Goal: Download file/media

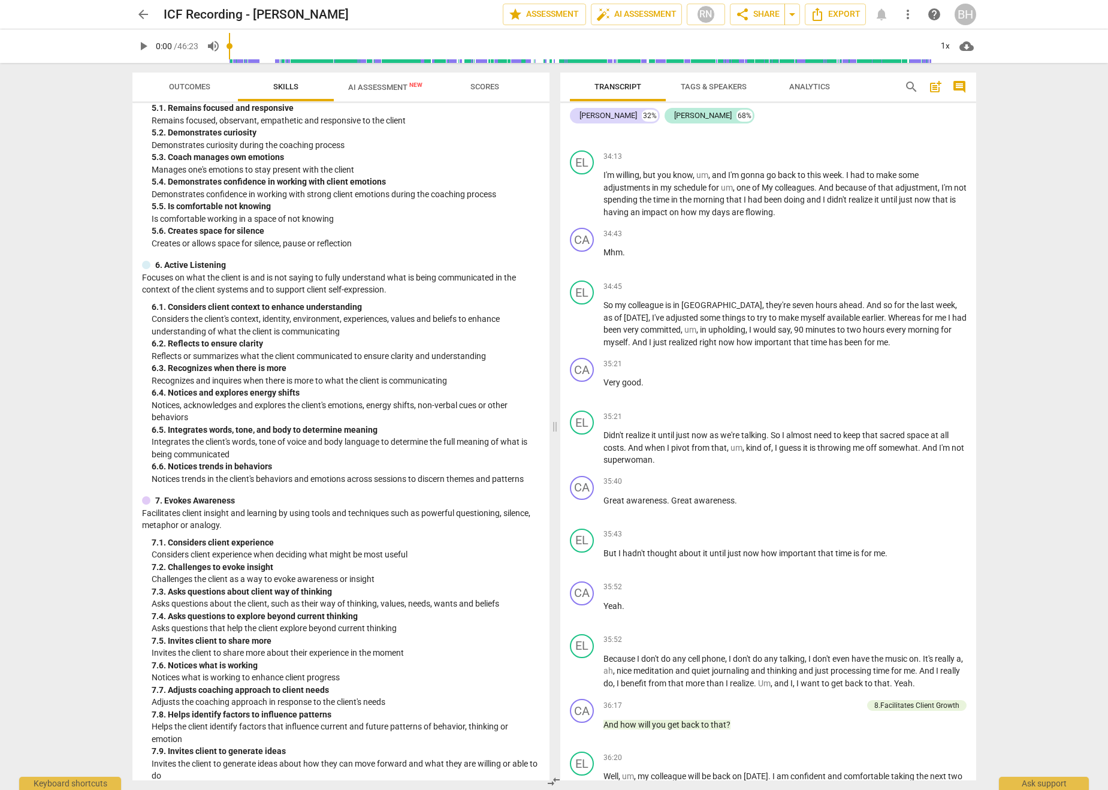
scroll to position [1162, 0]
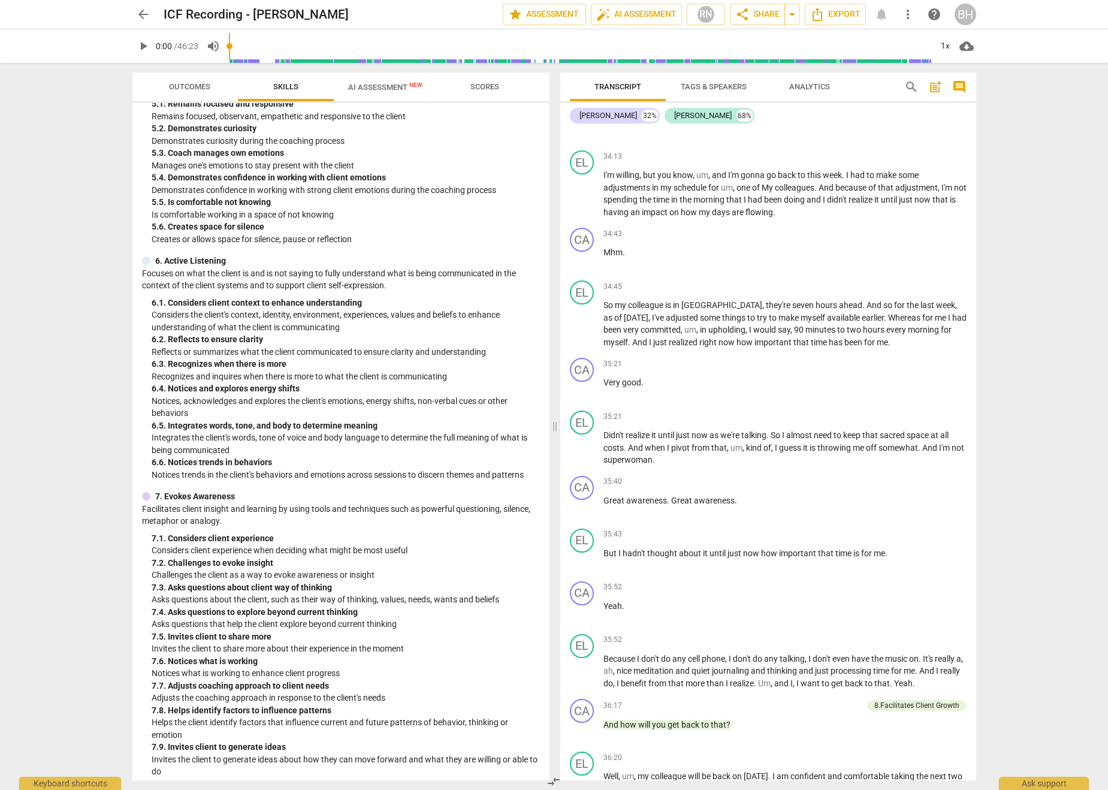
click at [372, 84] on span "AI Assessment New" at bounding box center [385, 87] width 74 height 9
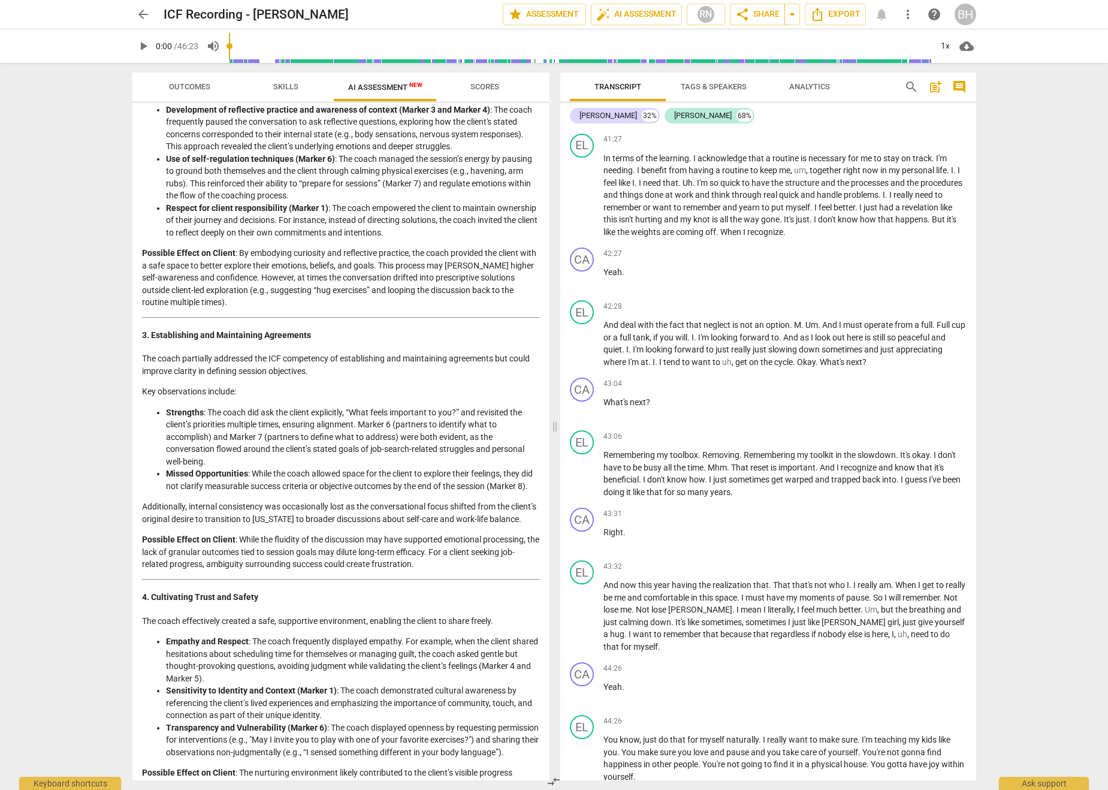
scroll to position [453, 0]
click at [576, 86] on span "comment" at bounding box center [959, 87] width 14 height 14
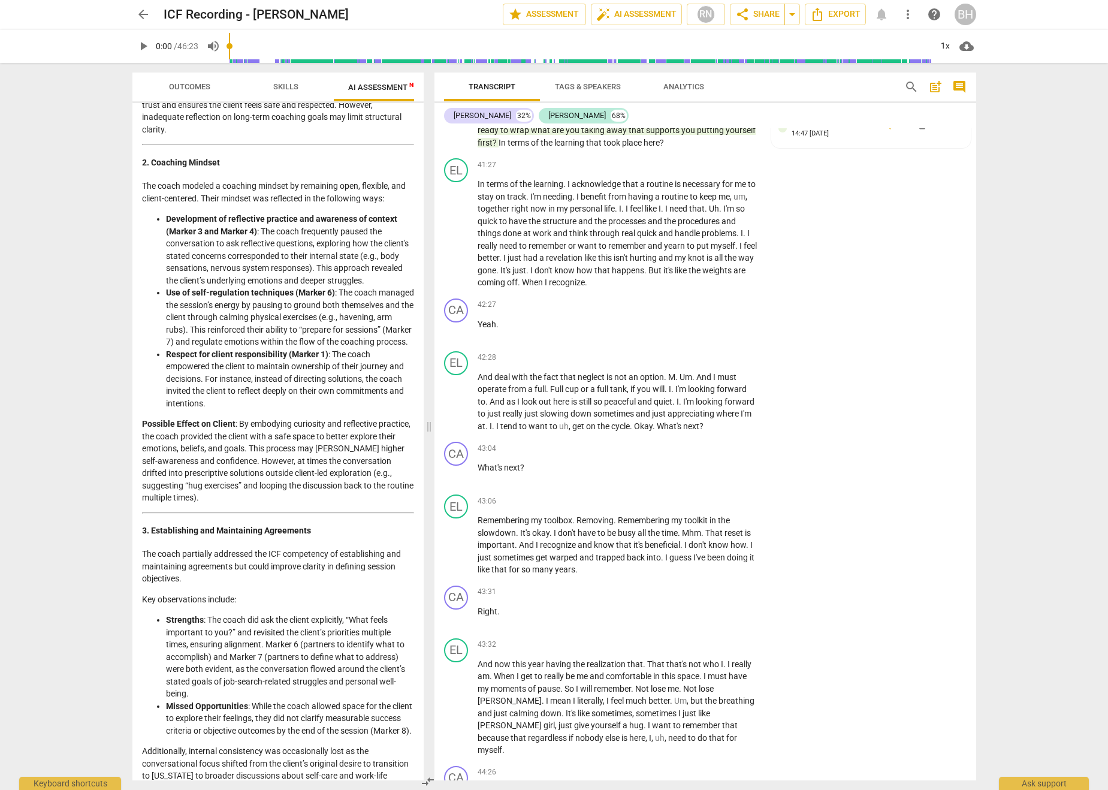
scroll to position [549, 0]
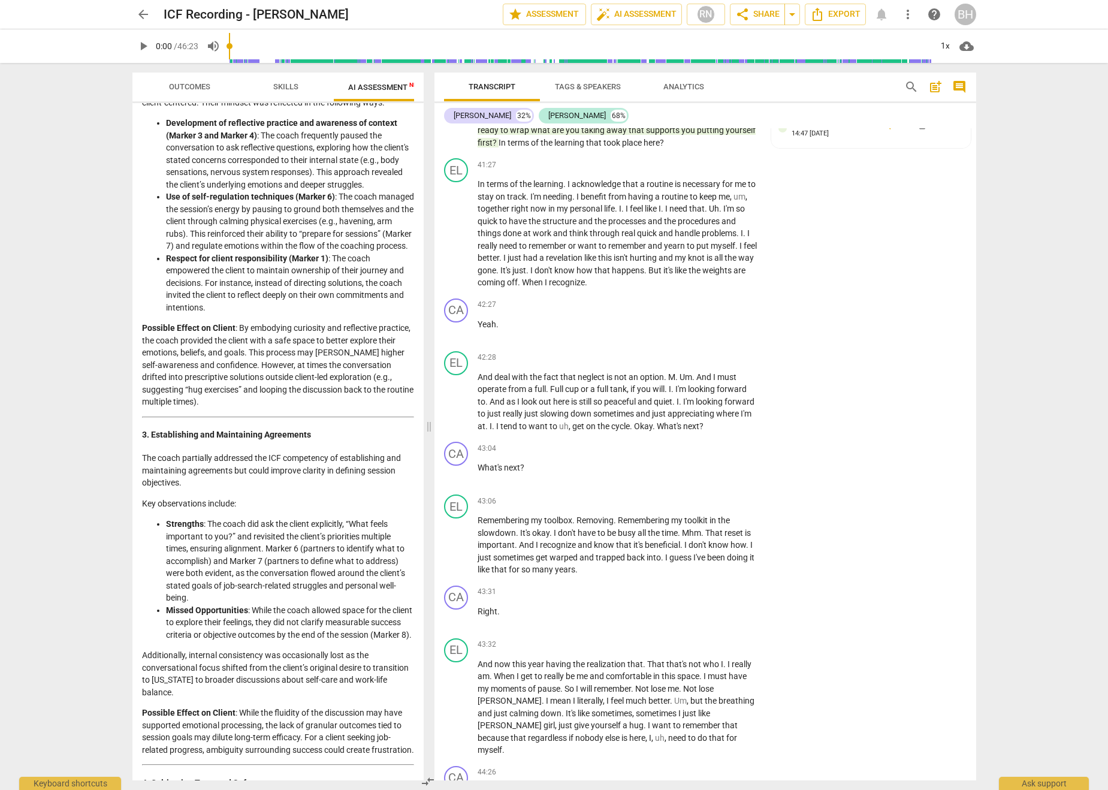
click at [576, 88] on span "post_add" at bounding box center [935, 87] width 14 height 14
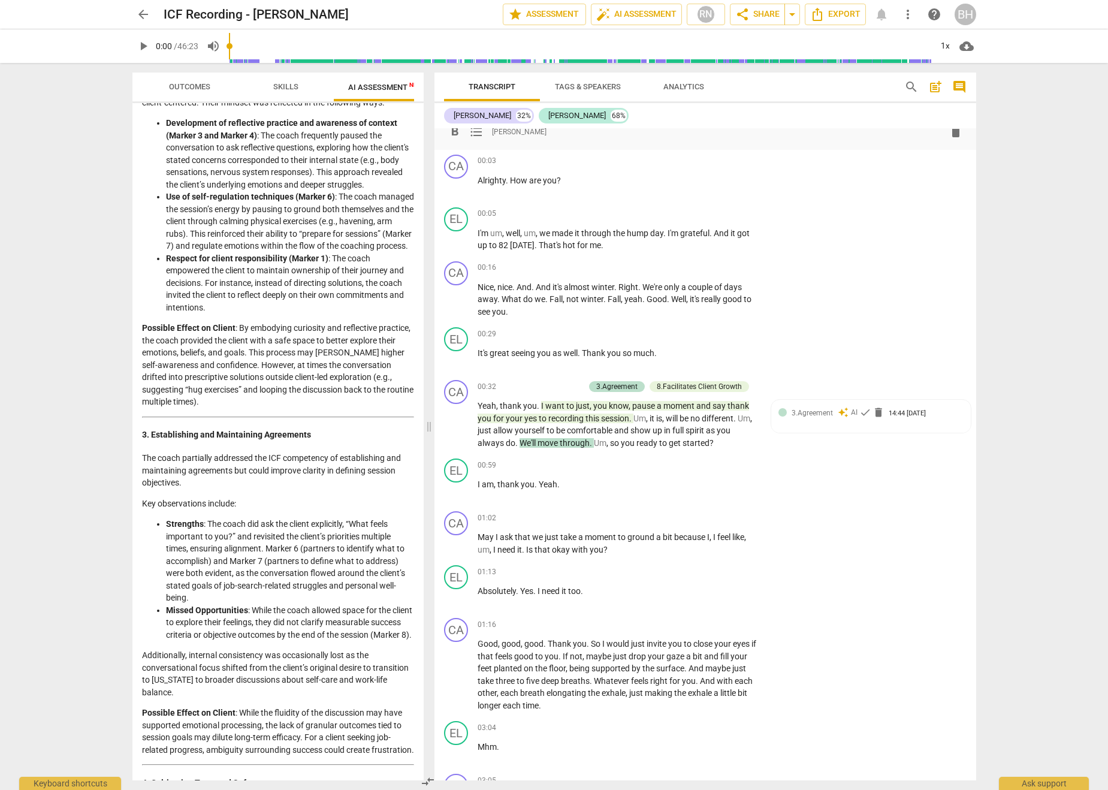
click at [576, 88] on span "comment" at bounding box center [959, 87] width 14 height 14
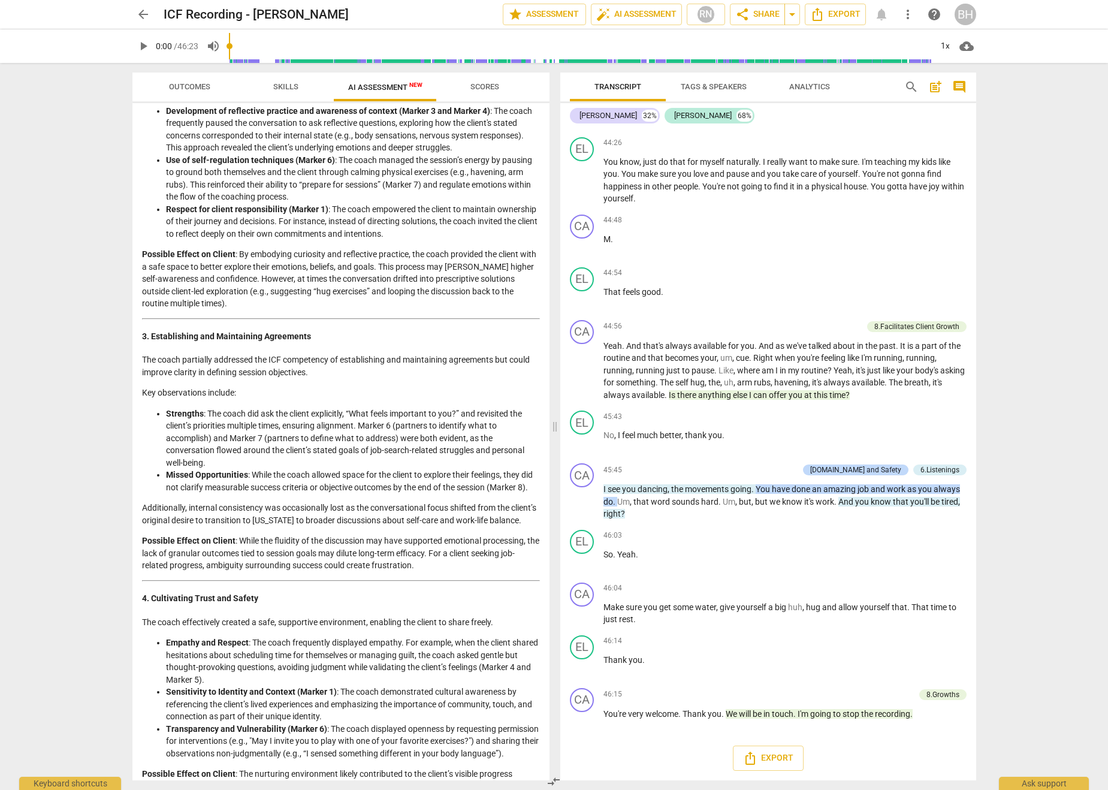
scroll to position [9947, 0]
click at [576, 753] on span "Export" at bounding box center [768, 758] width 50 height 14
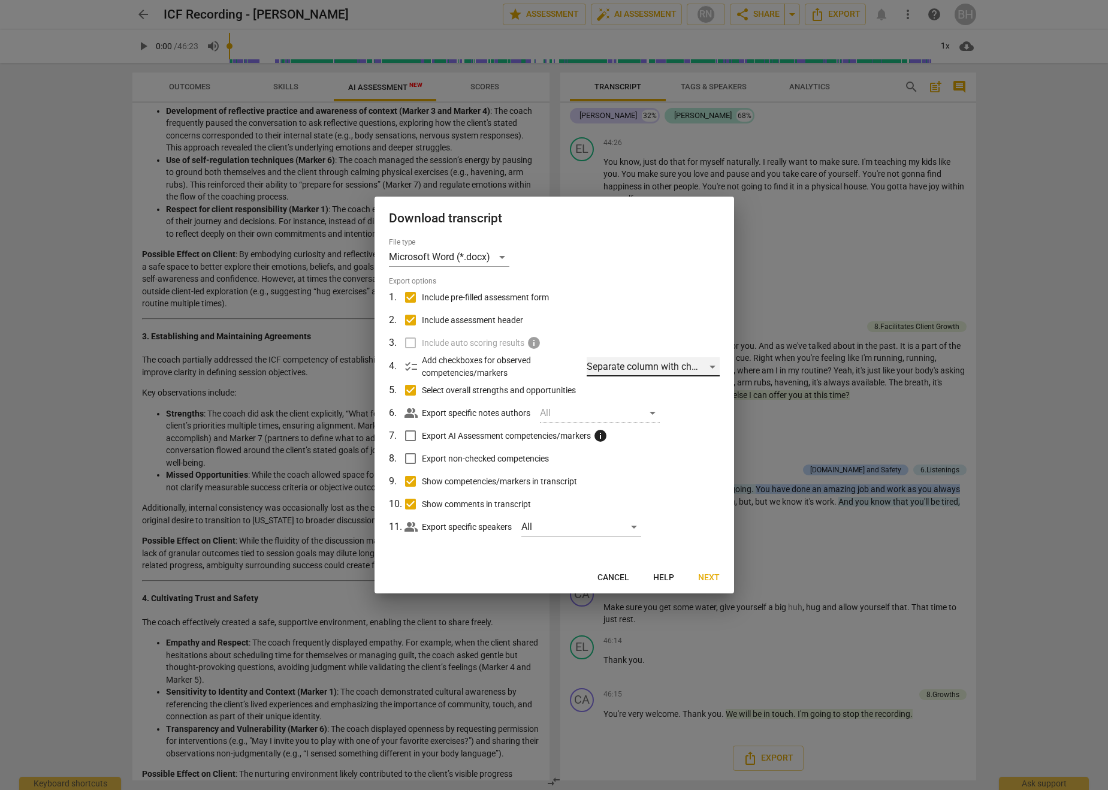
click at [576, 366] on div "Separate column with check marks" at bounding box center [653, 366] width 132 height 19
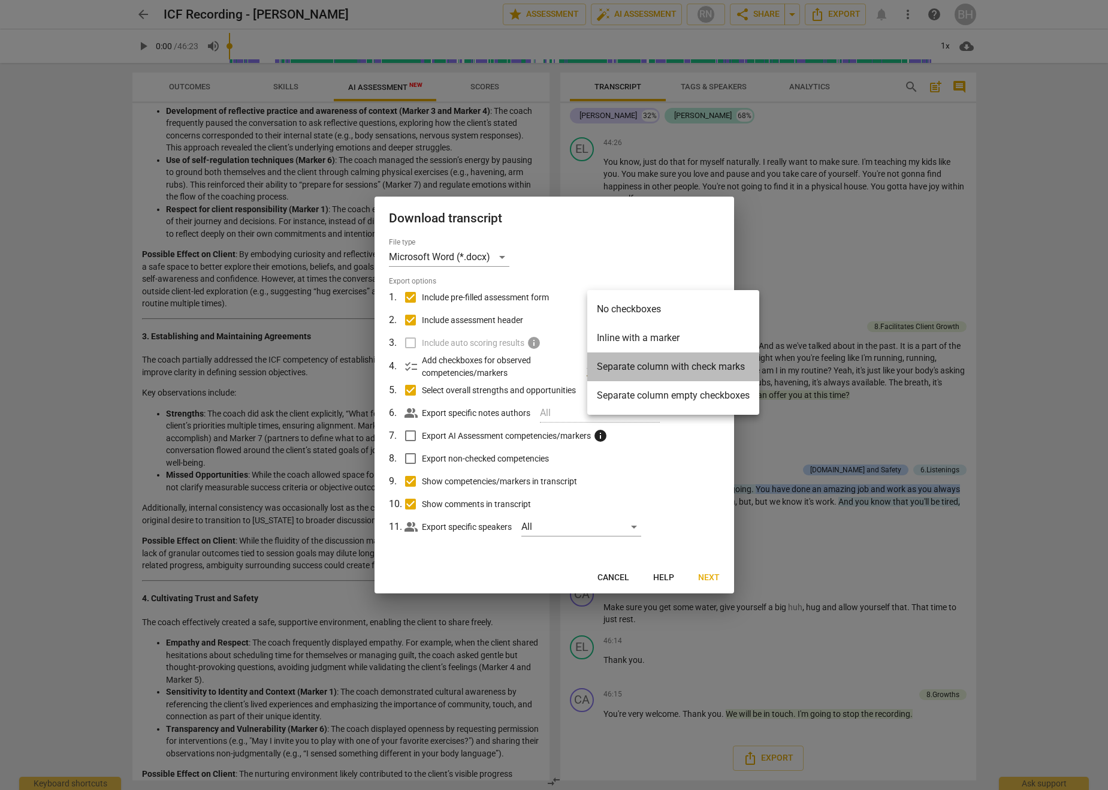
click at [576, 368] on li "Separate column with check marks" at bounding box center [673, 366] width 172 height 29
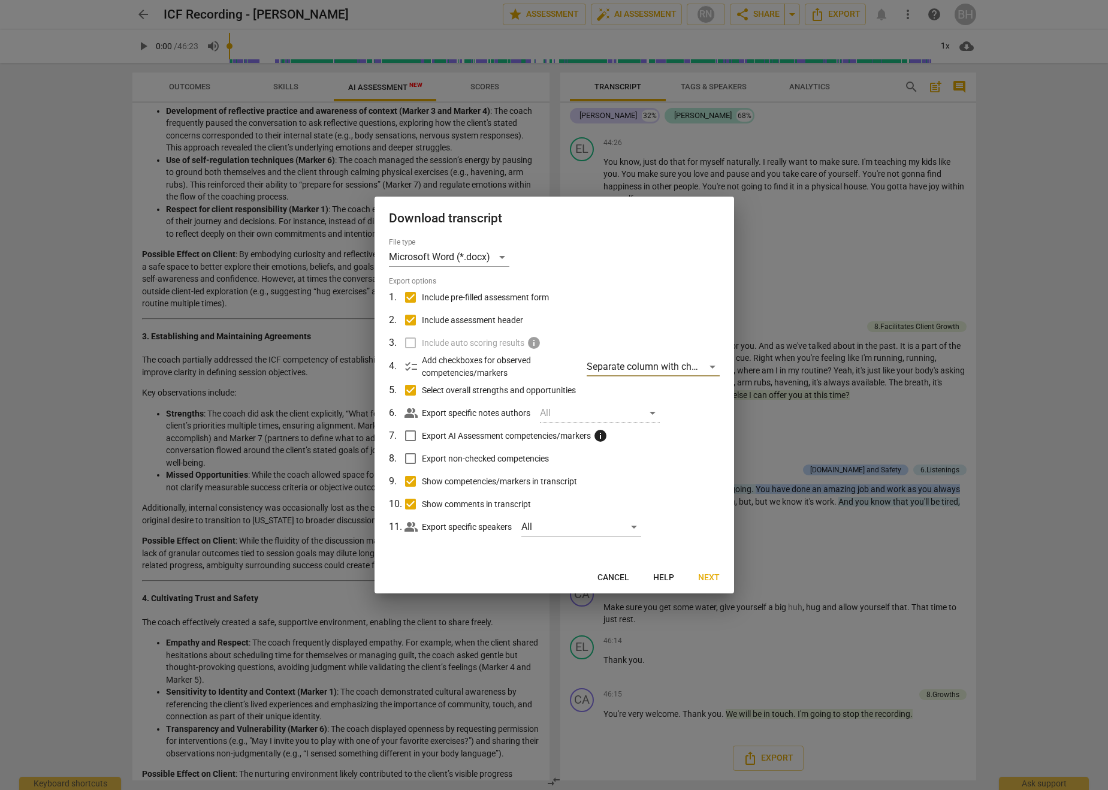
click at [576, 412] on div "All" at bounding box center [600, 412] width 120 height 19
click at [549, 411] on div "All" at bounding box center [600, 412] width 120 height 19
click at [576, 412] on div "All" at bounding box center [600, 412] width 120 height 19
click at [576, 577] on span "Next" at bounding box center [709, 578] width 22 height 12
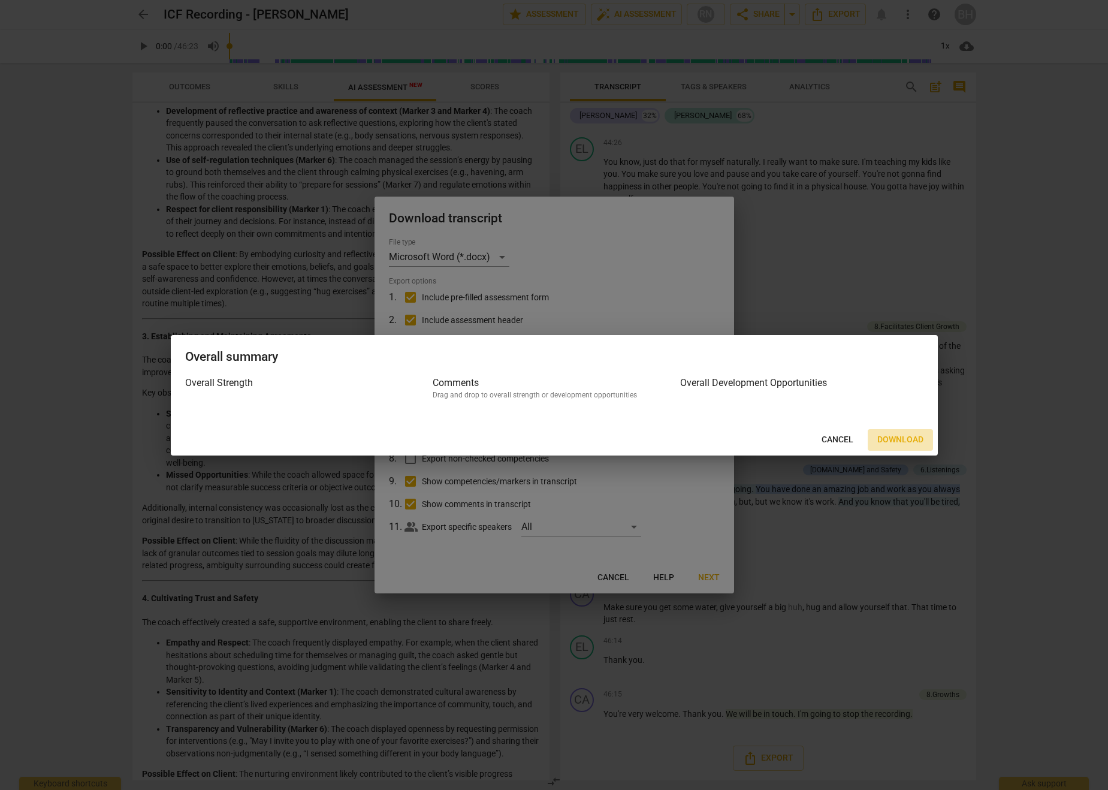
click at [576, 438] on span "Download" at bounding box center [900, 440] width 46 height 12
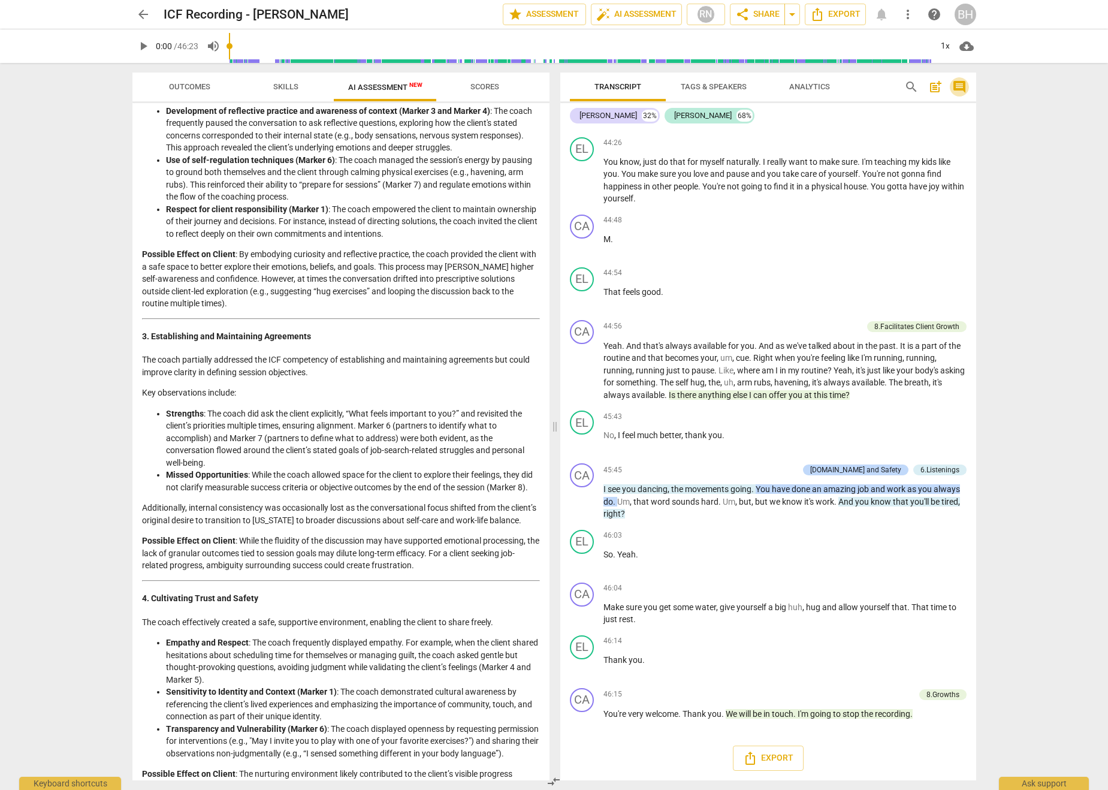
click at [576, 85] on span "comment" at bounding box center [959, 87] width 14 height 14
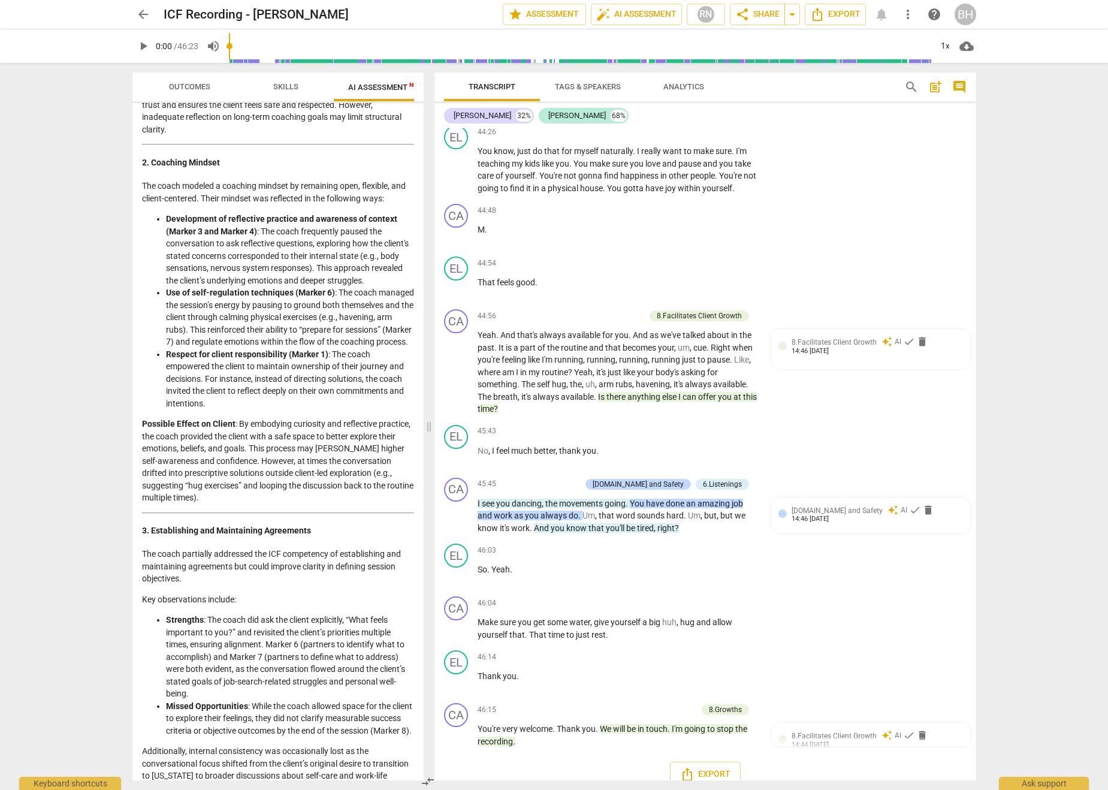
scroll to position [549, 0]
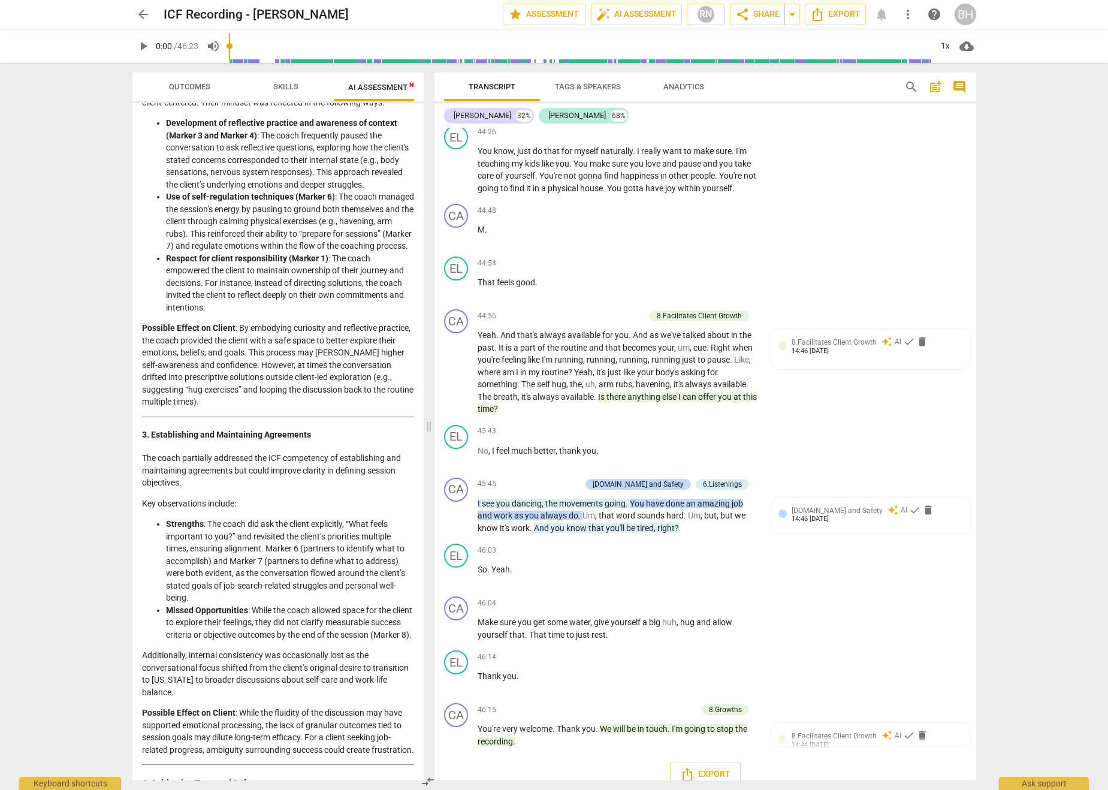
click at [576, 87] on span "post_add" at bounding box center [935, 87] width 14 height 14
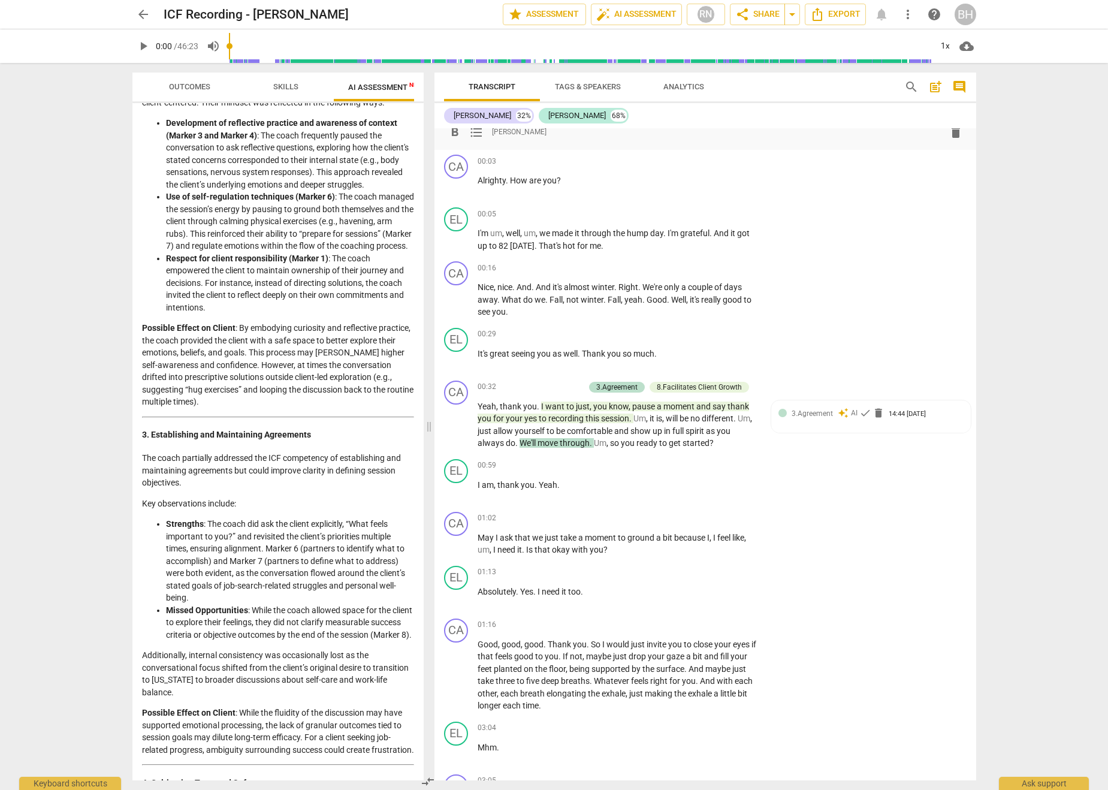
click at [576, 89] on span "comment" at bounding box center [959, 87] width 14 height 14
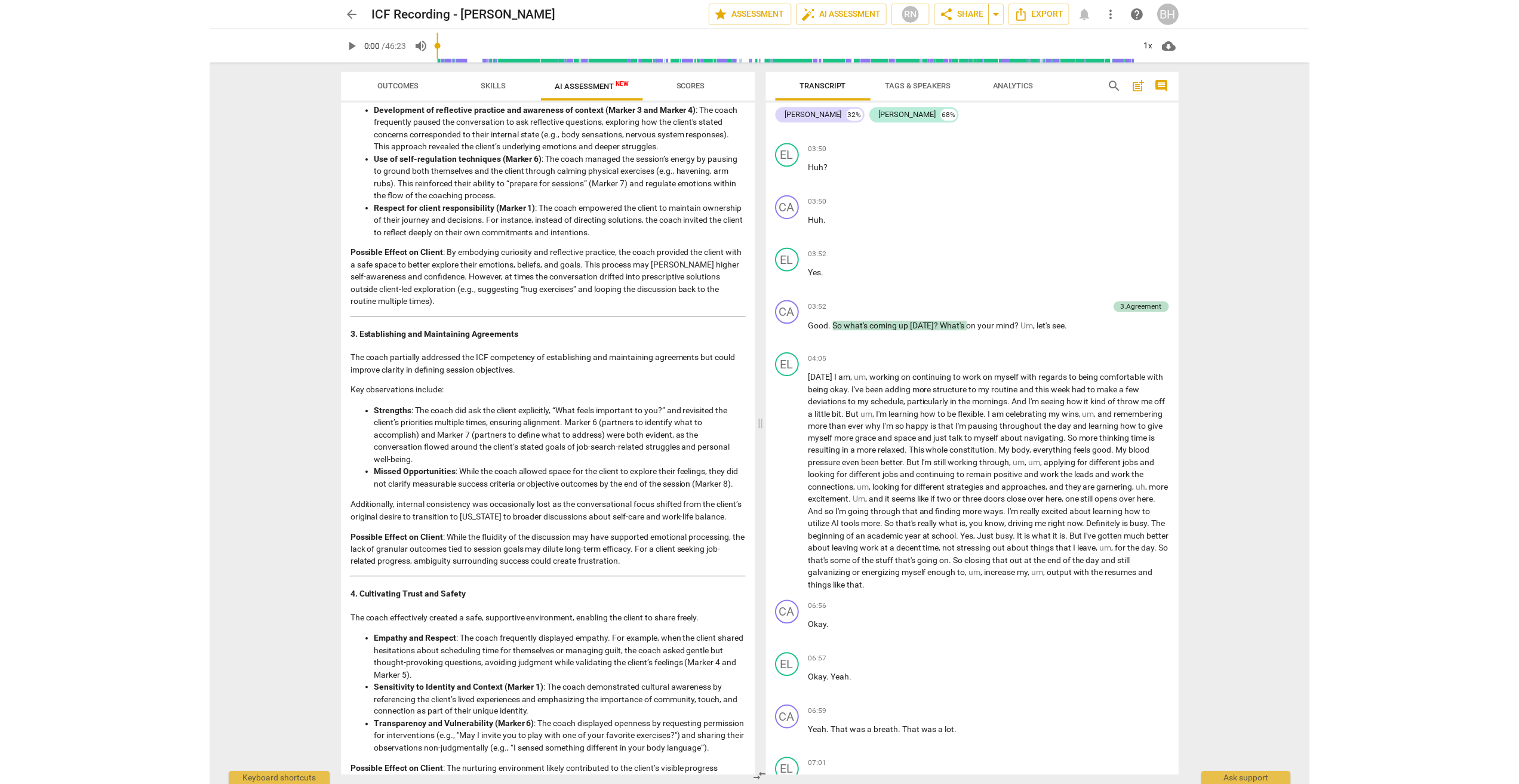
scroll to position [1025, 0]
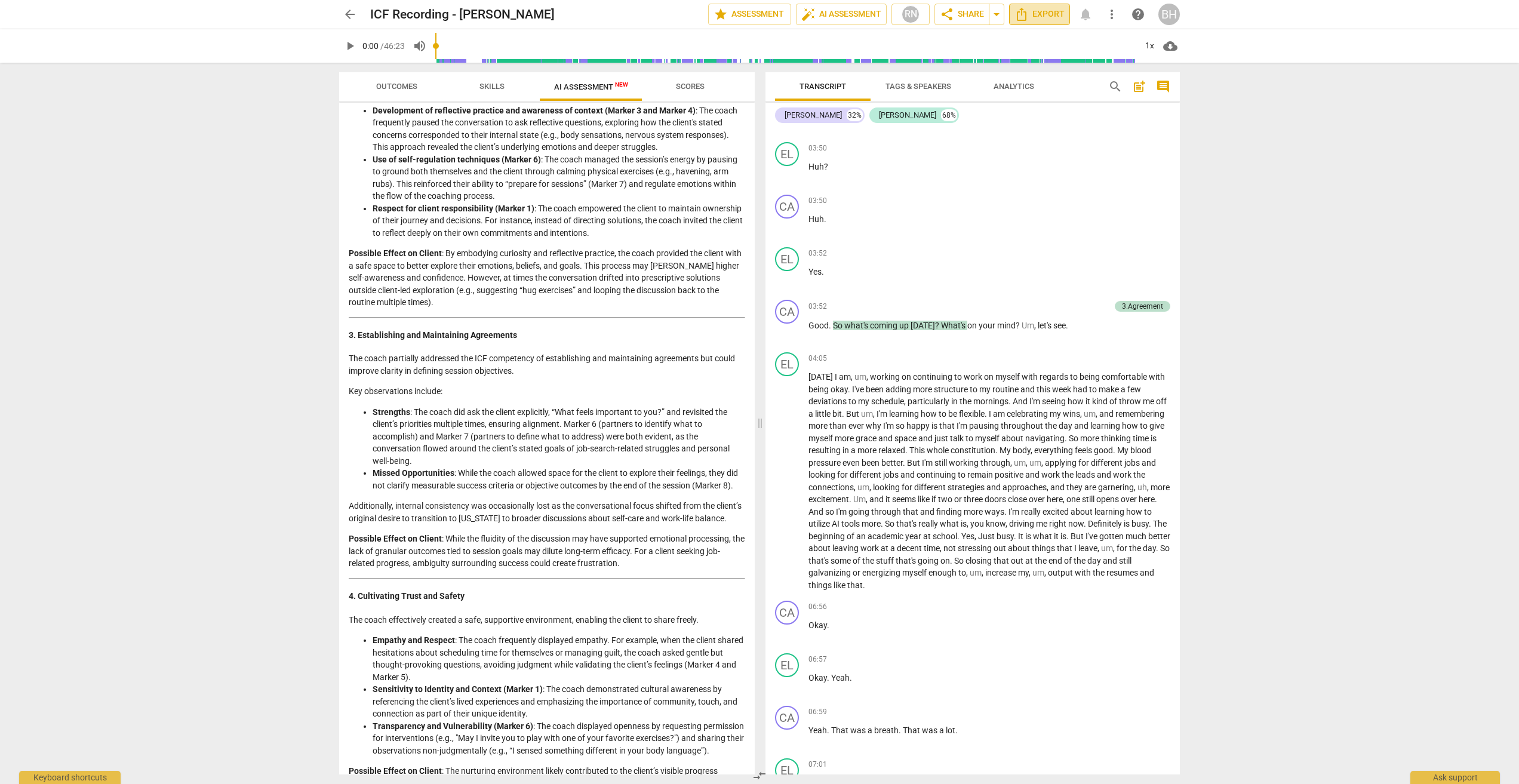
click at [574, 12] on span "Export" at bounding box center [1040, 14] width 50 height 14
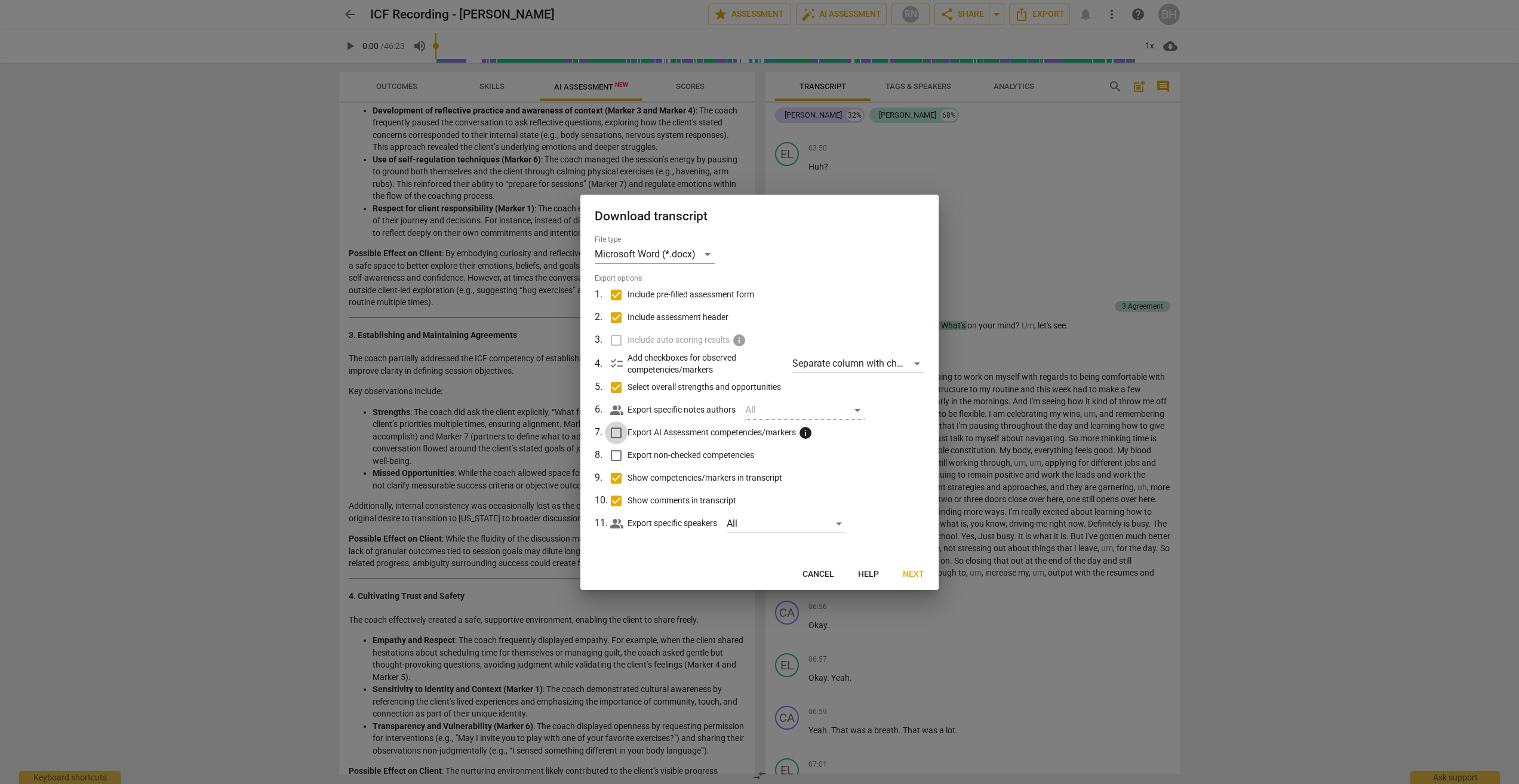
click at [574, 431] on input "Export AI Assessment competencies/markers info" at bounding box center [616, 432] width 23 height 23
checkbox input "true"
click at [574, 571] on span "Next" at bounding box center [914, 574] width 22 height 12
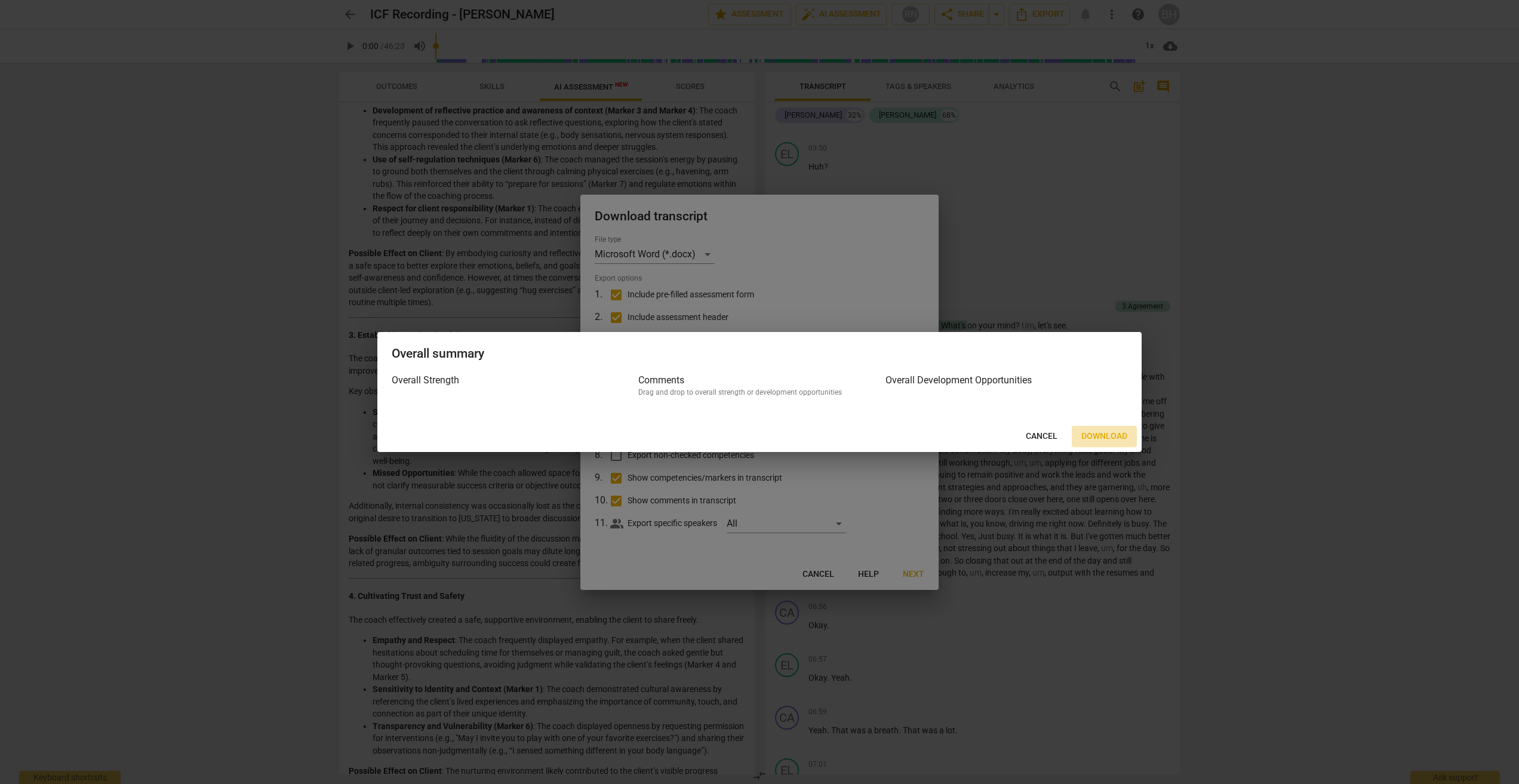
click at [574, 436] on span "Download" at bounding box center [1104, 436] width 46 height 12
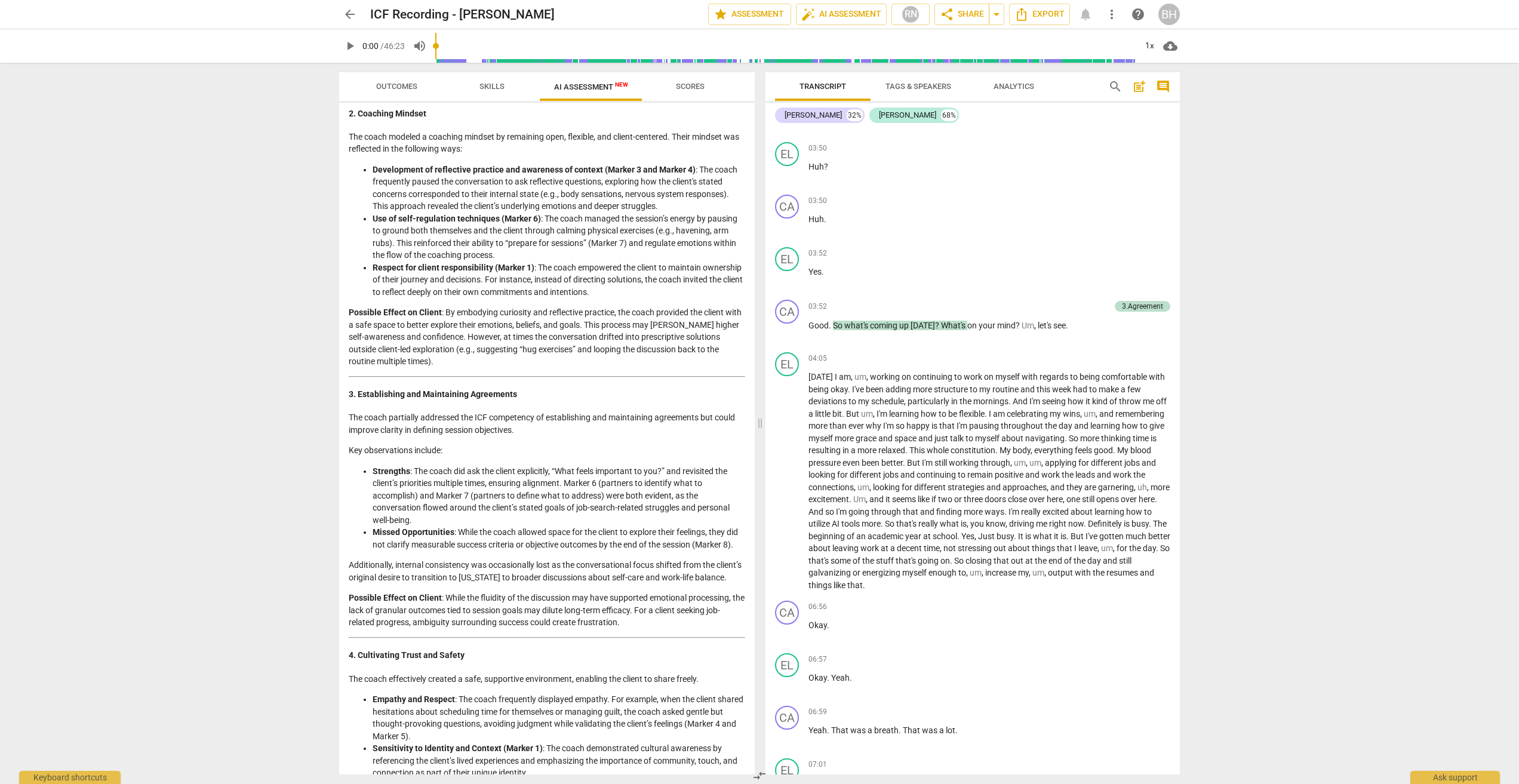
scroll to position [0, 0]
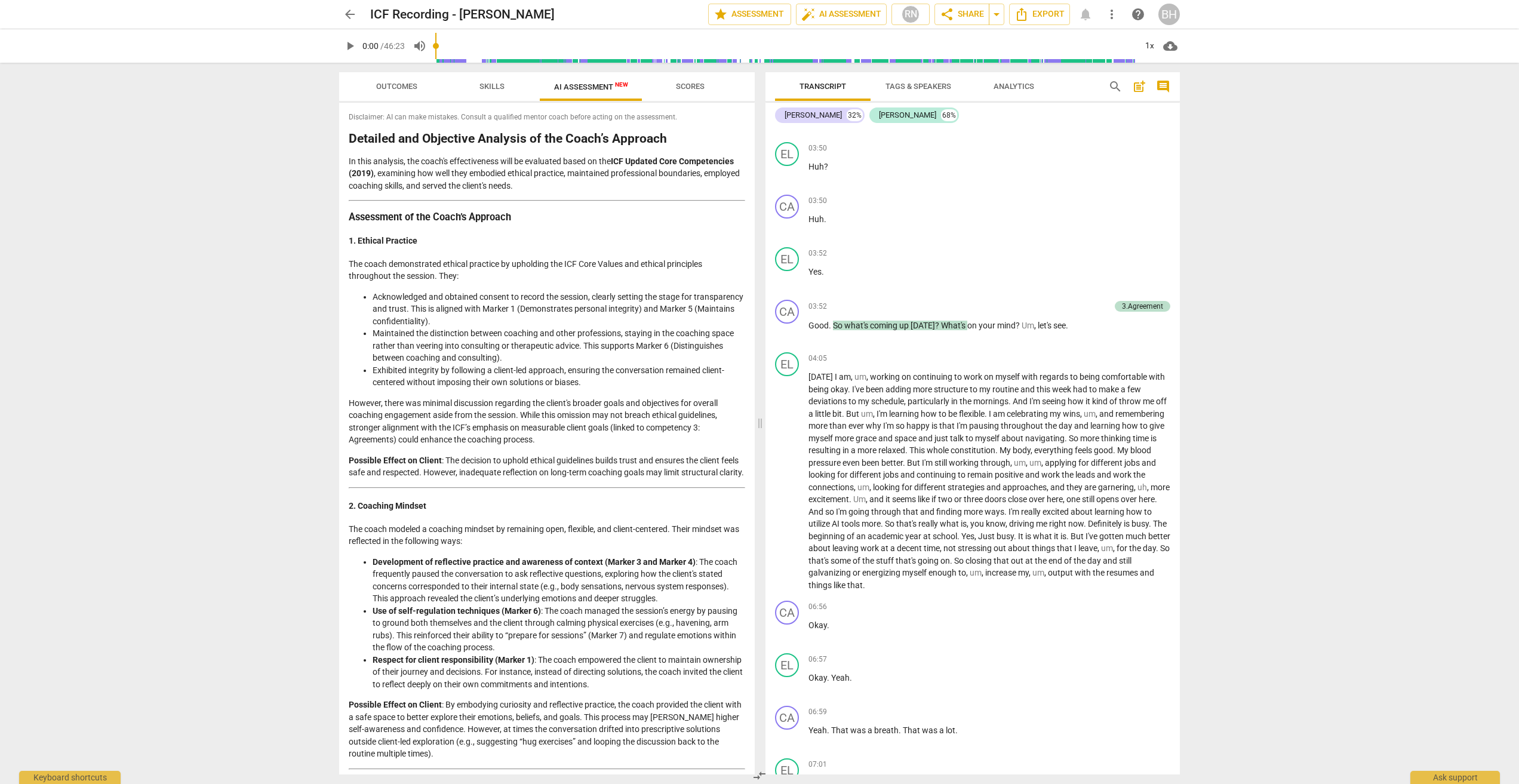
drag, startPoint x: 641, startPoint y: 742, endPoint x: 335, endPoint y: 133, distance: 681.6
click at [335, 133] on div "Outcomes Skills AI Assessment New Scores Disclaimer: AI can make mistakes. Cons…" at bounding box center [544, 423] width 430 height 721
copy div "Loremips dol Sitametco Adipisci el sed Doeiu’t Incididu Ut labo etdolore, mag a…"
